Goal: Task Accomplishment & Management: Manage account settings

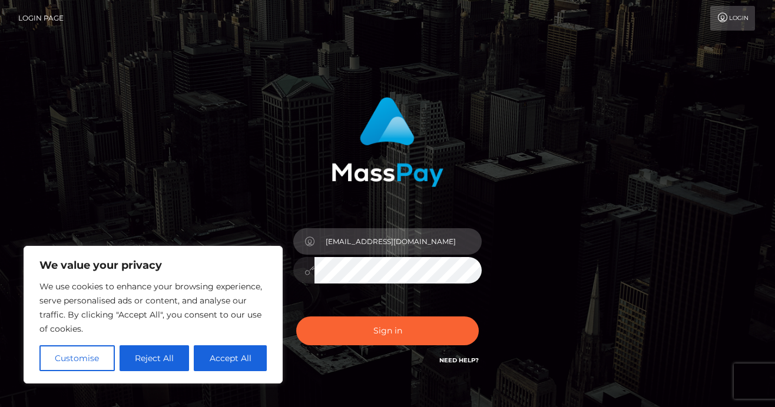
type input "[EMAIL_ADDRESS][DOMAIN_NAME]"
click at [438, 284] on div "[EMAIL_ADDRESS][DOMAIN_NAME]" at bounding box center [387, 265] width 206 height 90
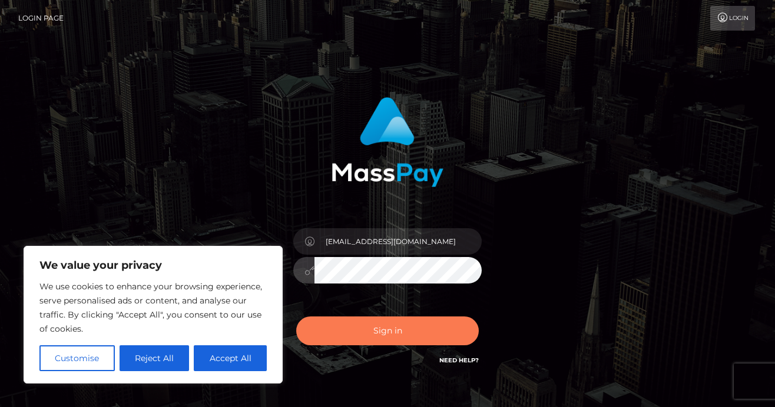
click at [418, 338] on button "Sign in" at bounding box center [387, 331] width 182 height 29
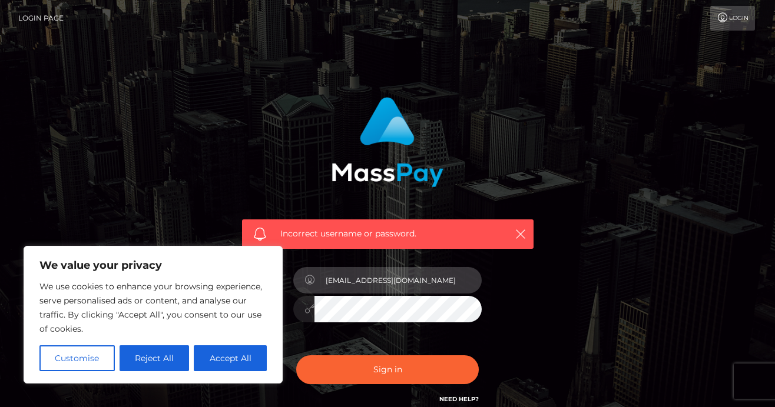
type input "Bmbrtsa@gmail.com"
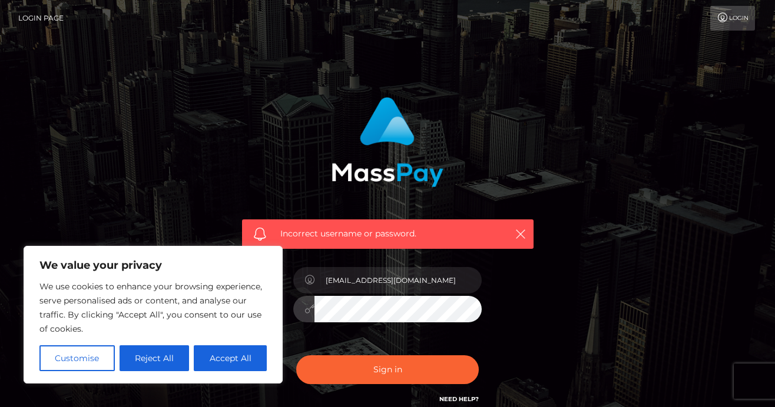
click at [387, 369] on button "Sign in" at bounding box center [387, 370] width 182 height 29
click at [230, 358] on button "Accept All" at bounding box center [230, 358] width 73 height 26
checkbox input "true"
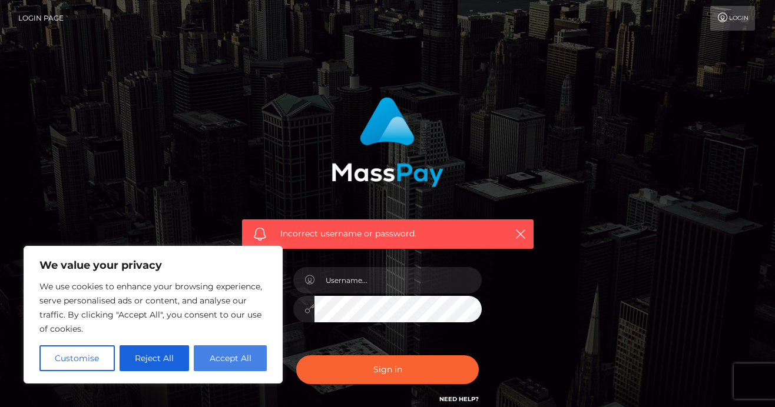
checkbox input "true"
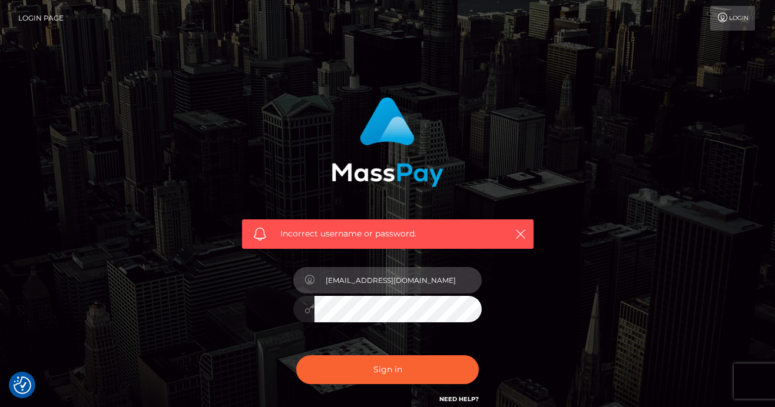
type input "bmbrtsa@gmail.com"
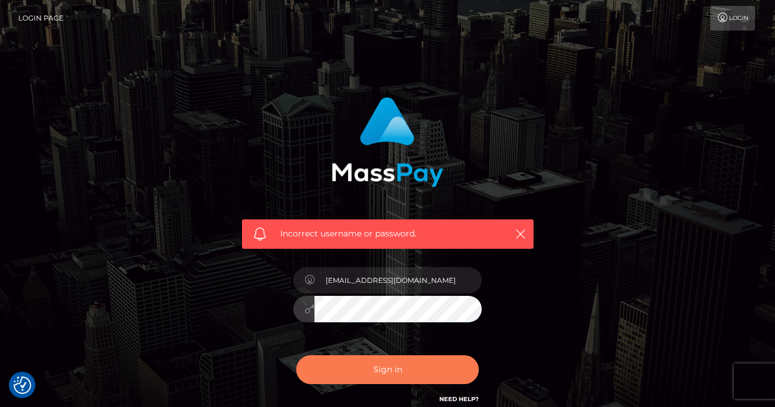
click at [388, 370] on button "Sign in" at bounding box center [387, 370] width 182 height 29
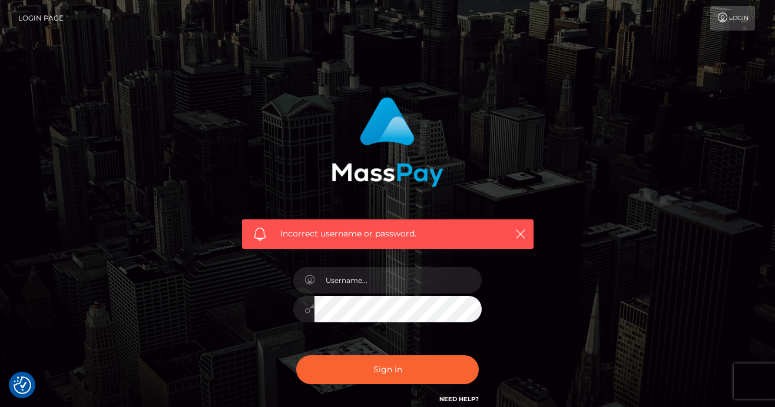
click at [563, 285] on div "Incorrect username or password." at bounding box center [387, 257] width 671 height 338
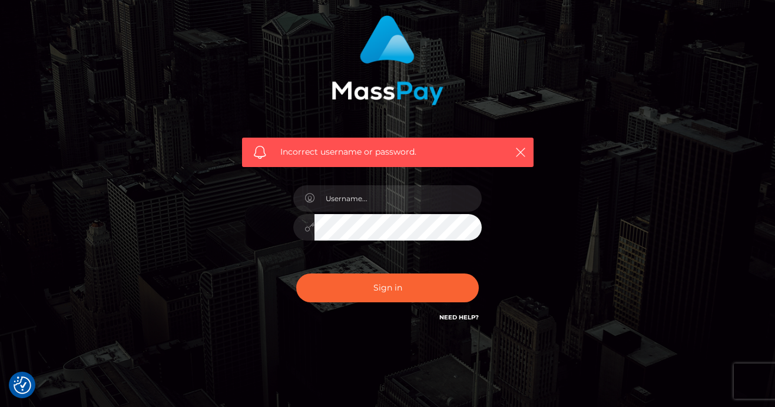
scroll to position [95, 0]
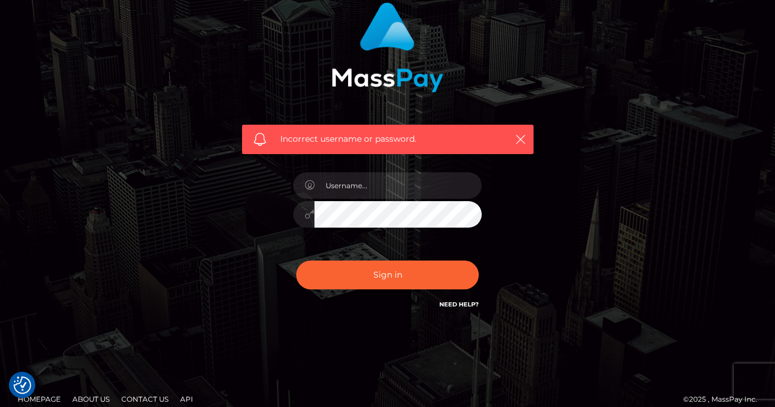
click at [464, 307] on link "Need Help?" at bounding box center [458, 305] width 39 height 8
